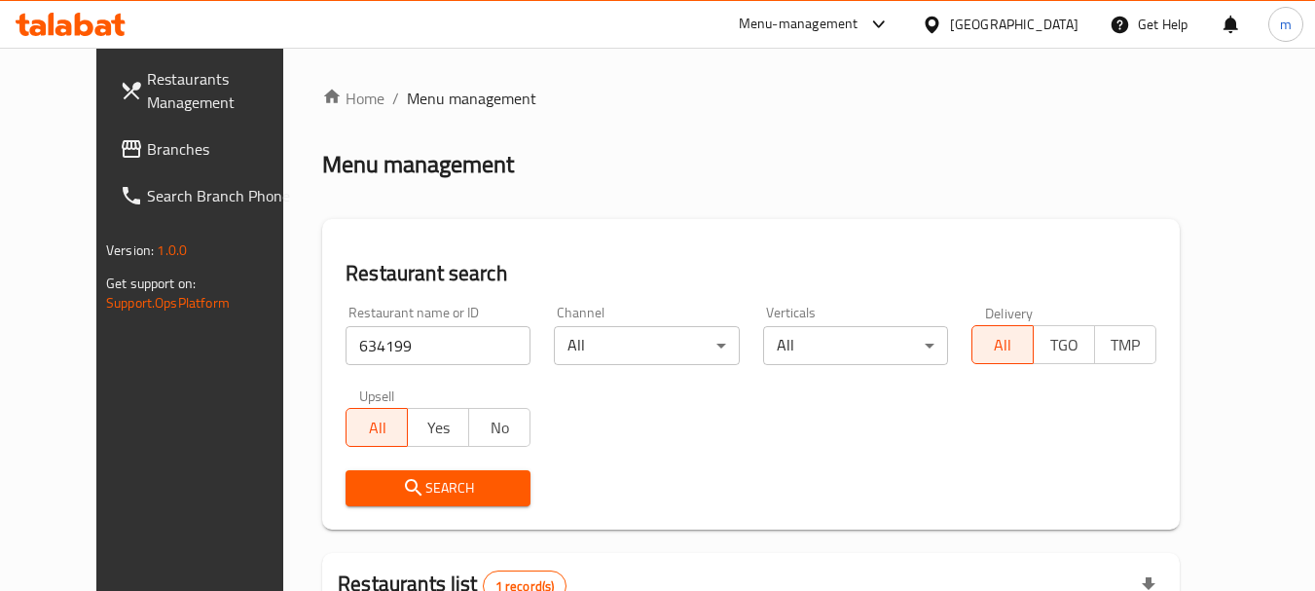
click at [1042, 27] on div "[GEOGRAPHIC_DATA]" at bounding box center [1014, 24] width 129 height 21
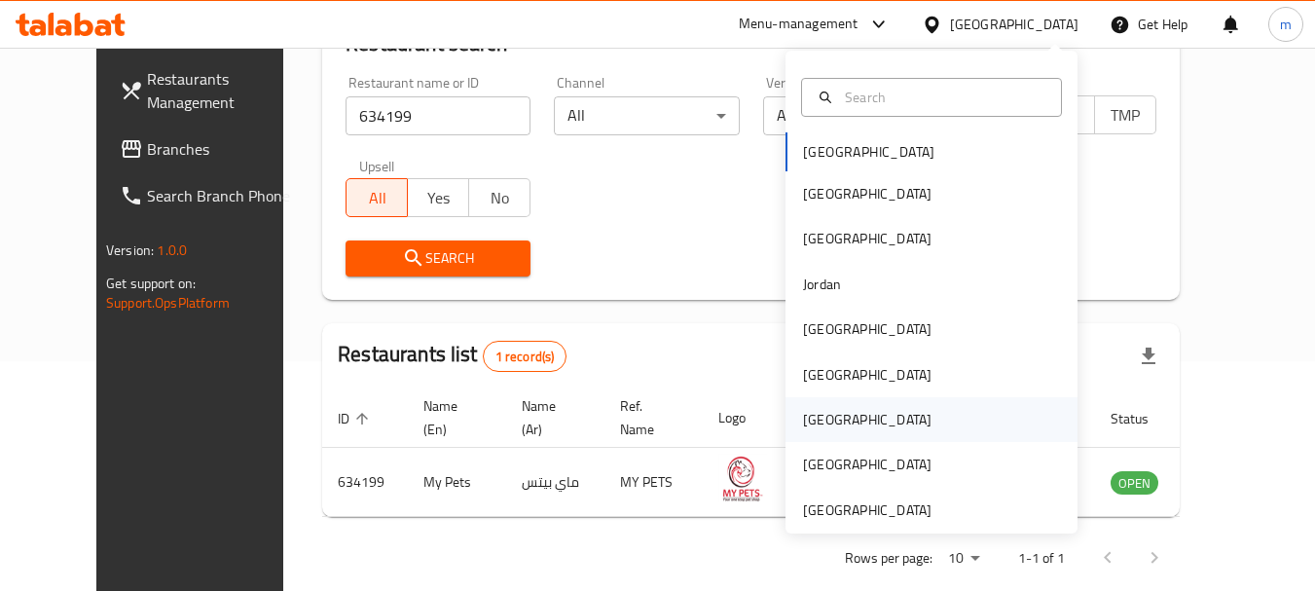
click at [843, 424] on div "[GEOGRAPHIC_DATA]" at bounding box center [932, 419] width 292 height 45
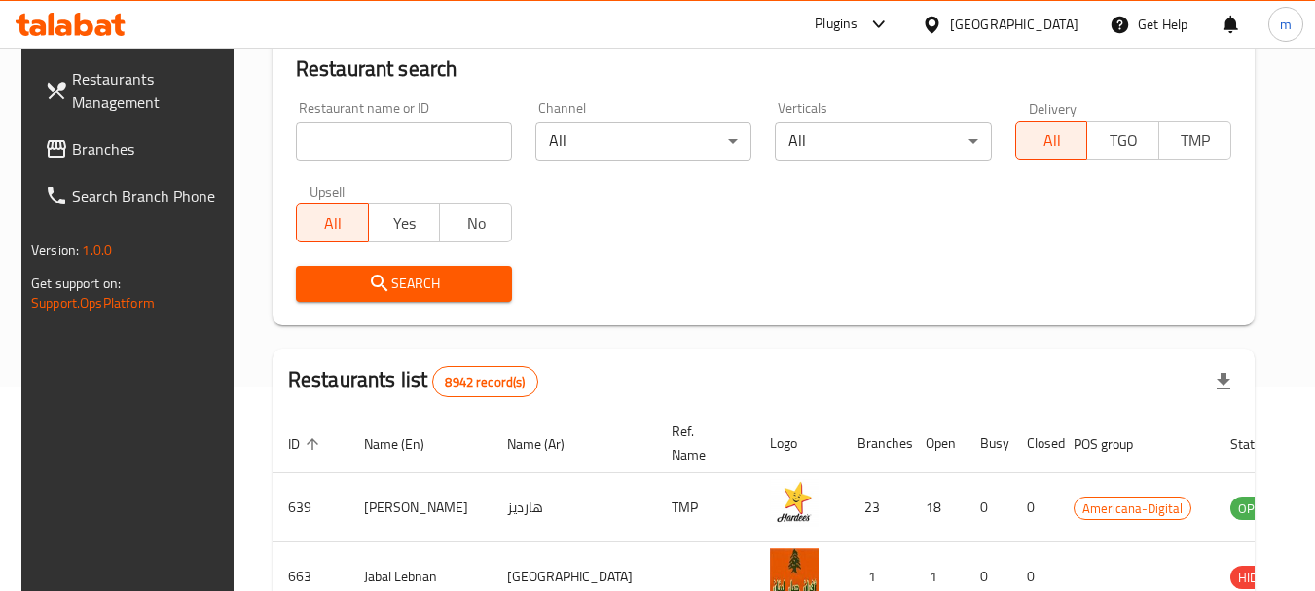
scroll to position [230, 0]
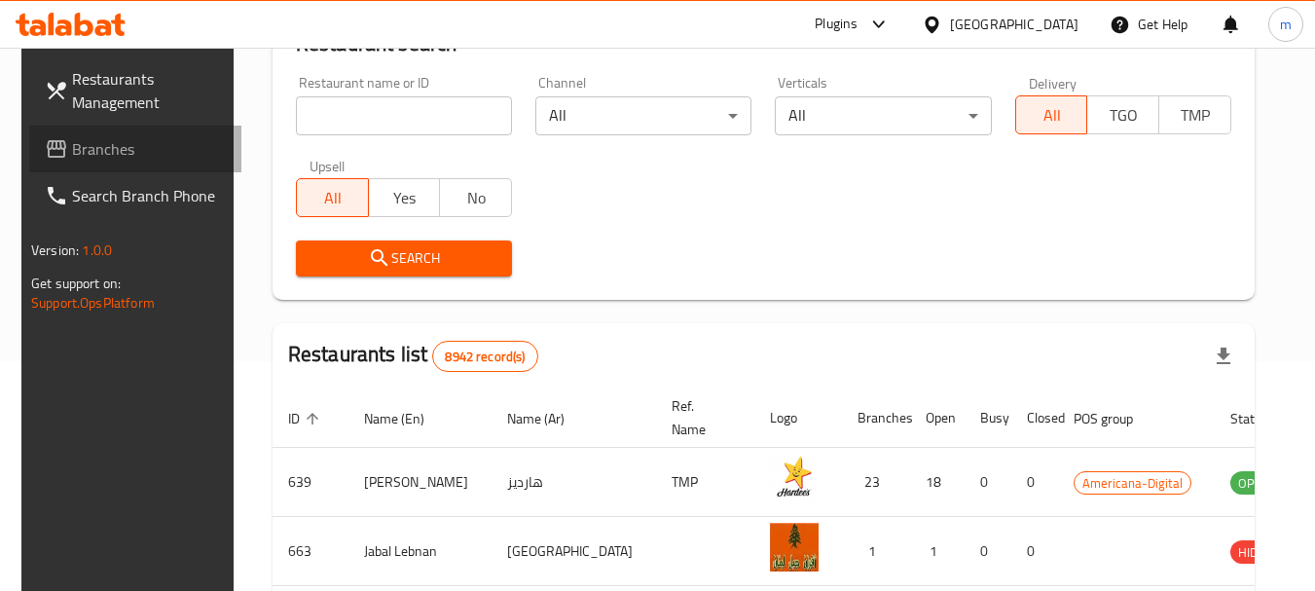
click at [122, 142] on span "Branches" at bounding box center [149, 148] width 154 height 23
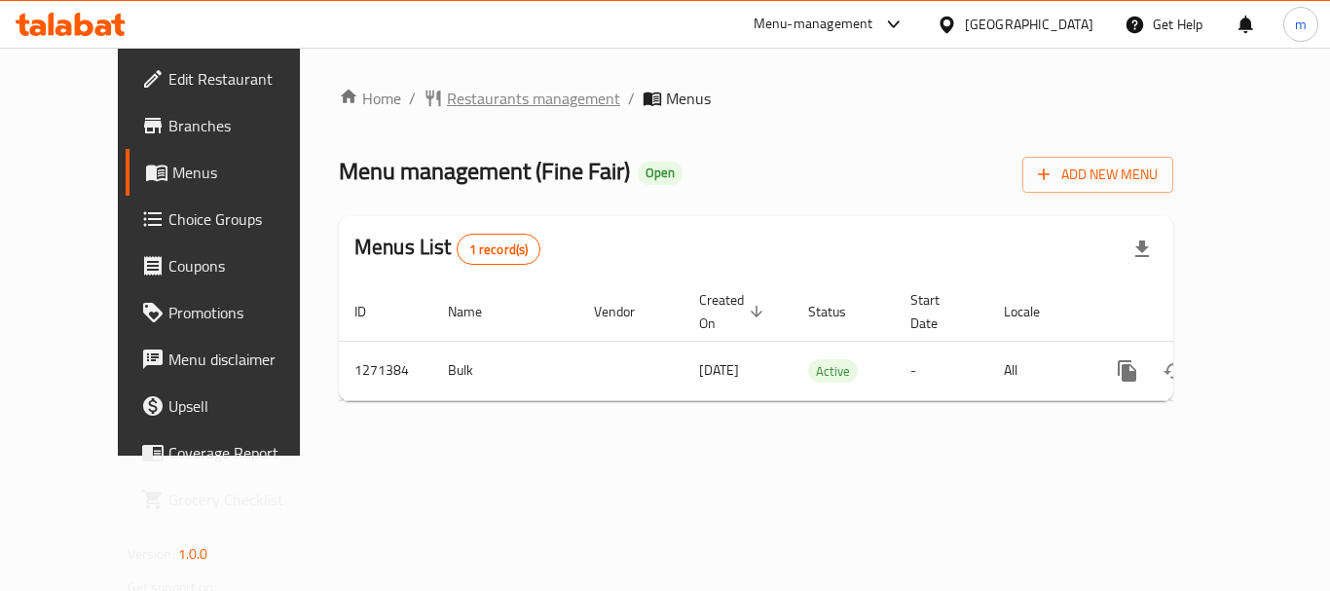
click at [452, 93] on span "Restaurants management" at bounding box center [533, 98] width 173 height 23
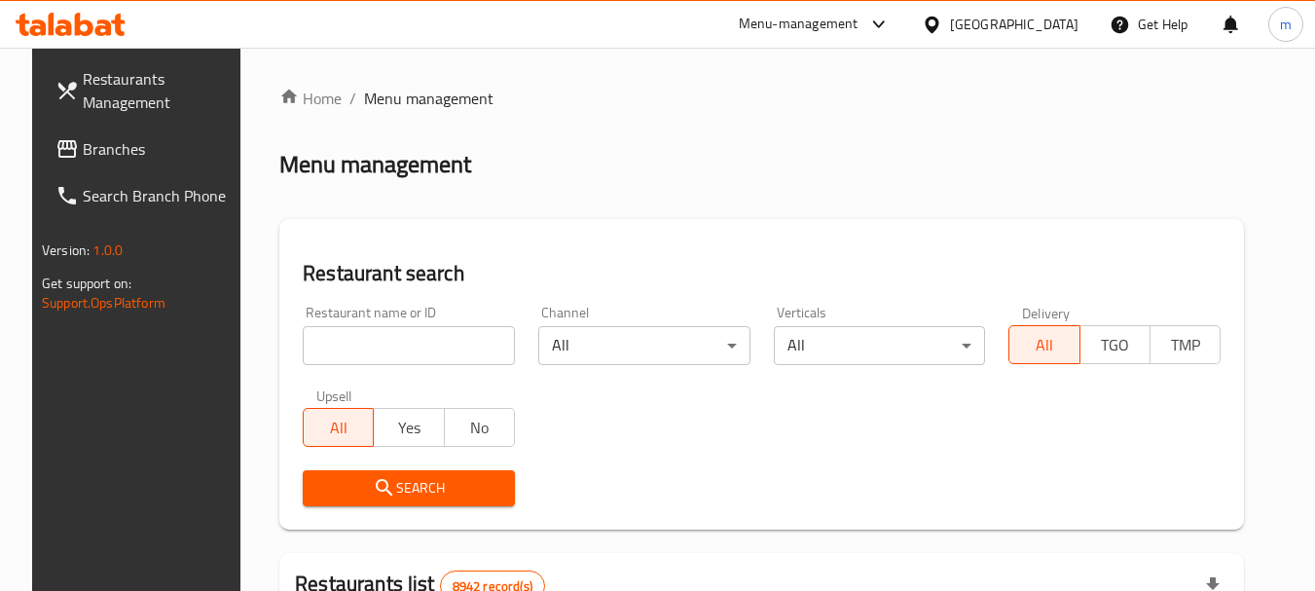
click at [380, 337] on input "search" at bounding box center [409, 345] width 212 height 39
paste input "689674"
type input "689674"
click button "Search" at bounding box center [409, 488] width 212 height 36
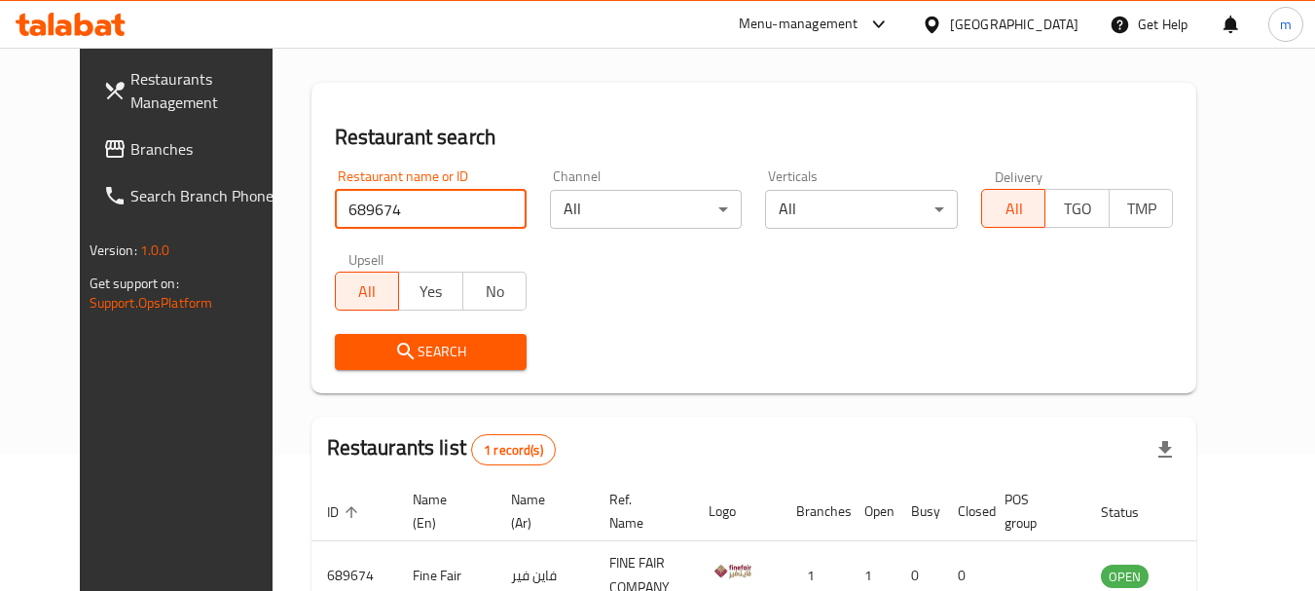
scroll to position [253, 0]
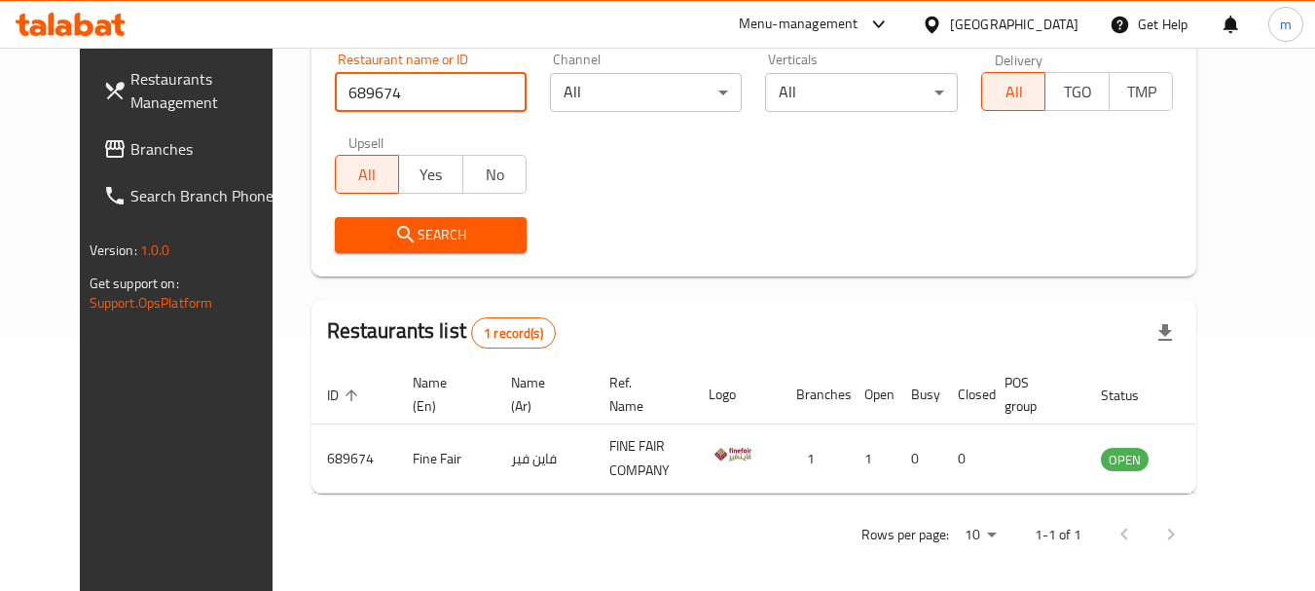
click at [130, 147] on span "Branches" at bounding box center [207, 148] width 154 height 23
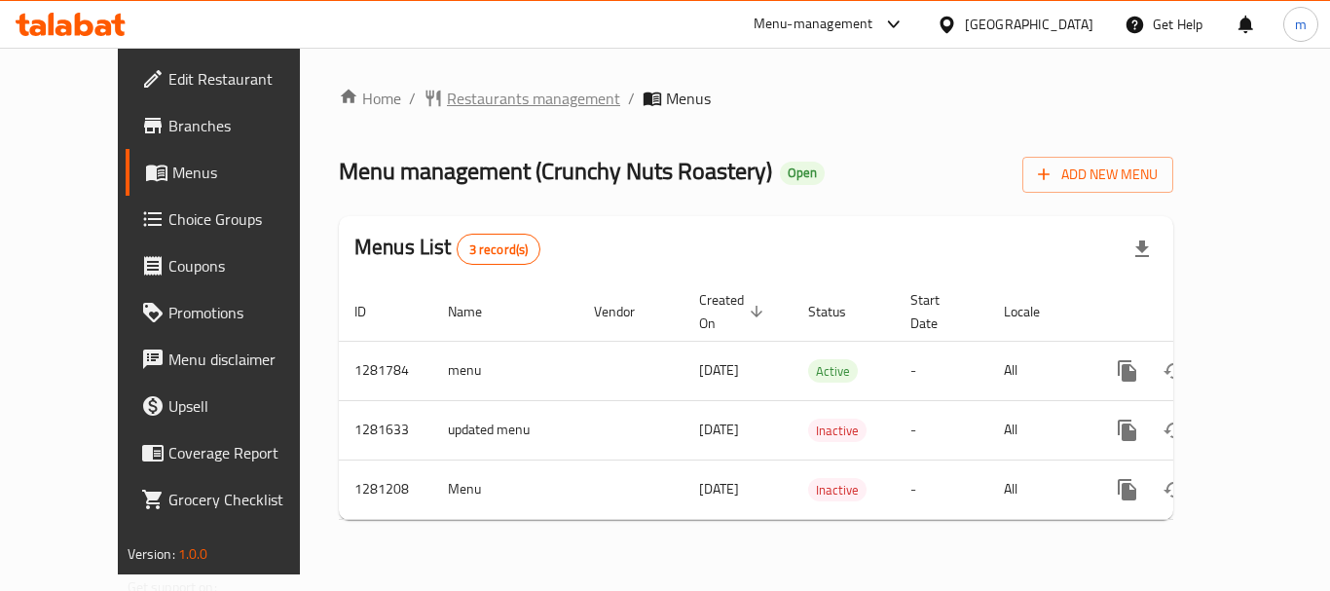
click at [507, 97] on span "Restaurants management" at bounding box center [533, 98] width 173 height 23
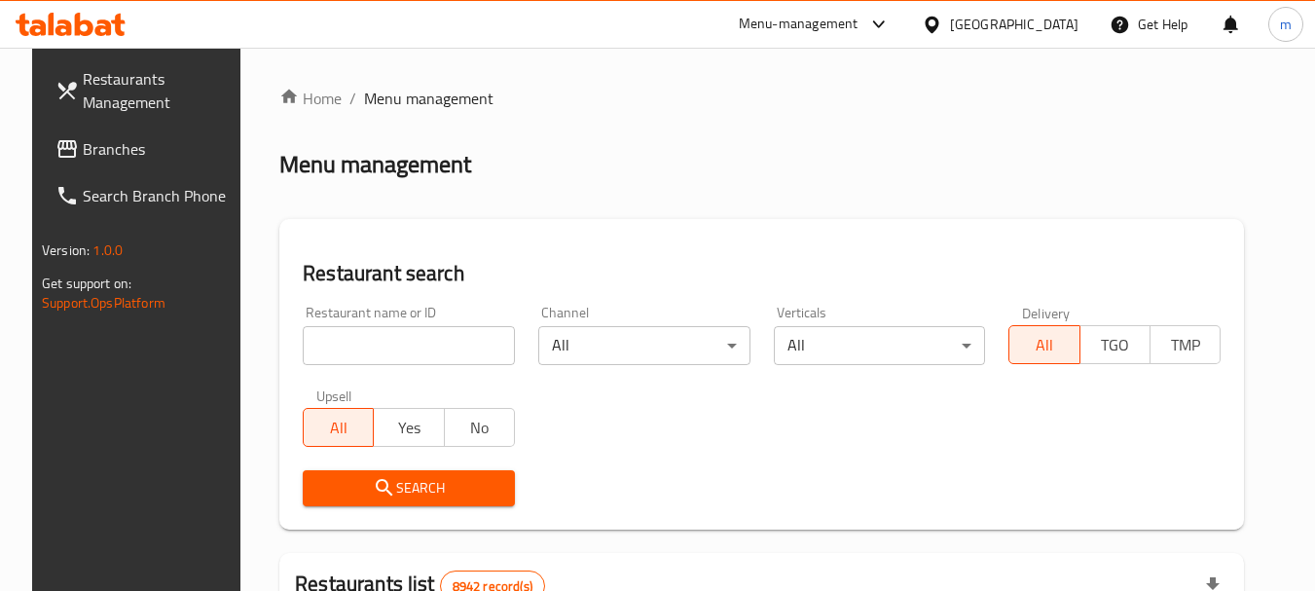
click at [371, 346] on input "search" at bounding box center [409, 345] width 212 height 39
paste input "694173"
type input "694173"
click button "Search" at bounding box center [409, 488] width 212 height 36
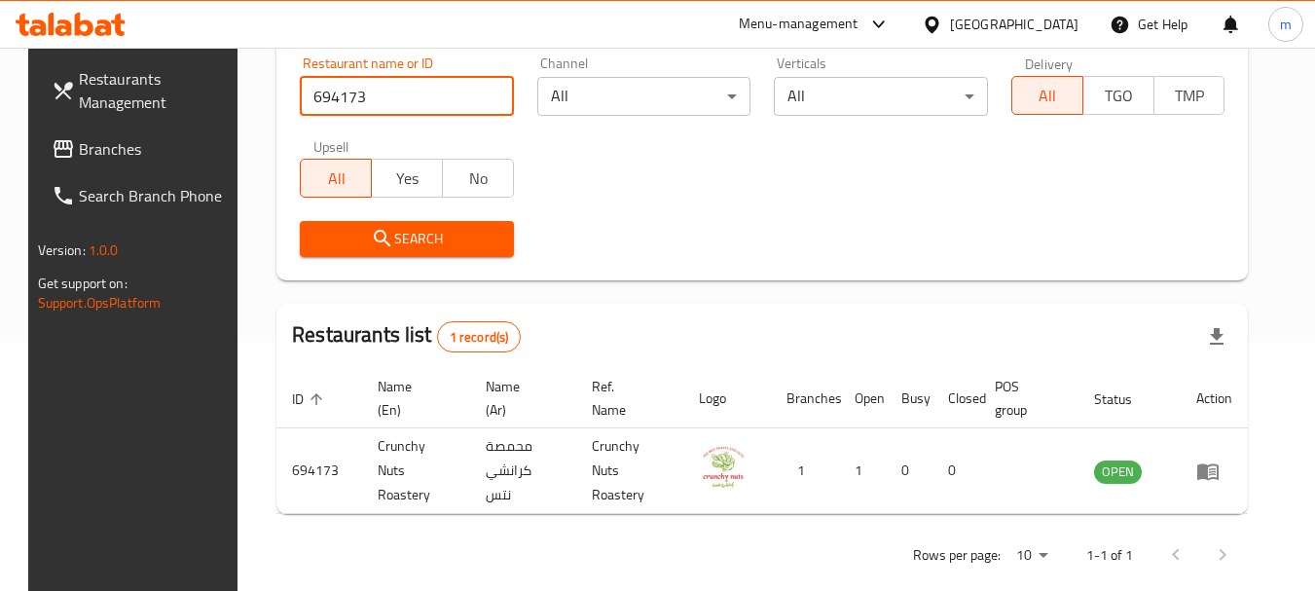
scroll to position [253, 0]
